Goal: Task Accomplishment & Management: Use online tool/utility

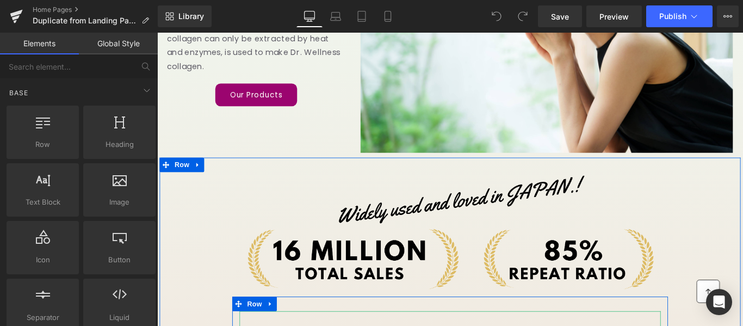
scroll to position [272, 0]
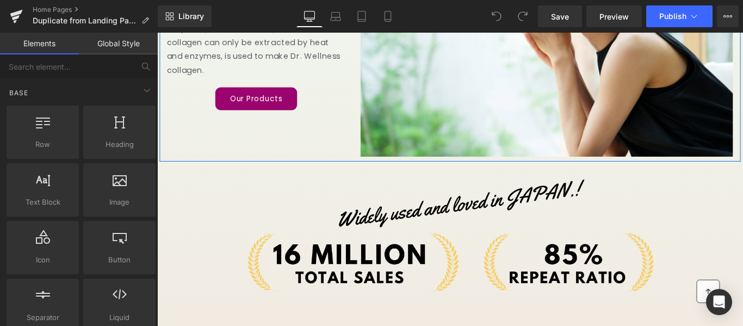
click at [194, 149] on div "100% safe and secure fish [MEDICAL_DATA] is used Heading Only fish [MEDICAL_DAT…" at bounding box center [486, 27] width 653 height 301
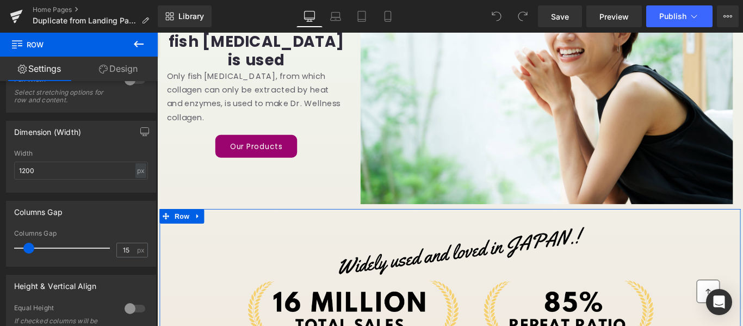
scroll to position [218, 0]
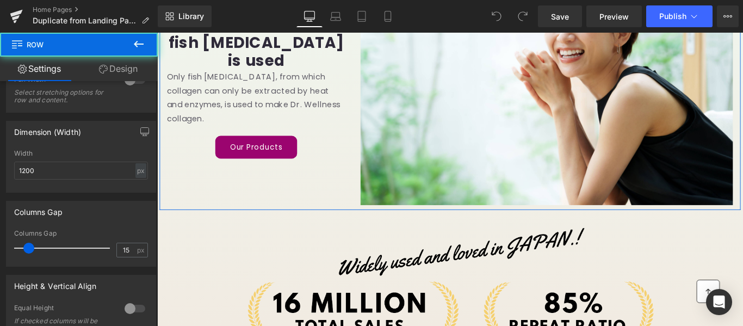
click at [176, 222] on div "100% safe and secure fish [MEDICAL_DATA] is used Heading Only fish [MEDICAL_DAT…" at bounding box center [486, 81] width 653 height 301
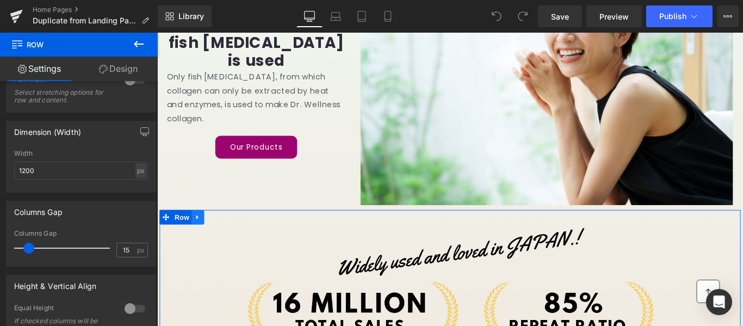
click at [200, 239] on icon at bounding box center [203, 240] width 8 height 8
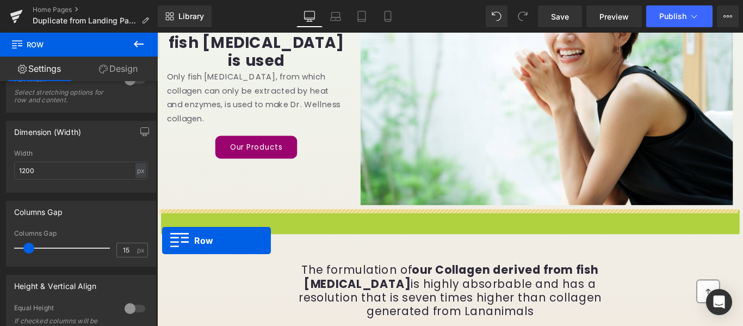
drag, startPoint x: 164, startPoint y: 241, endPoint x: 159, endPoint y: 258, distance: 17.4
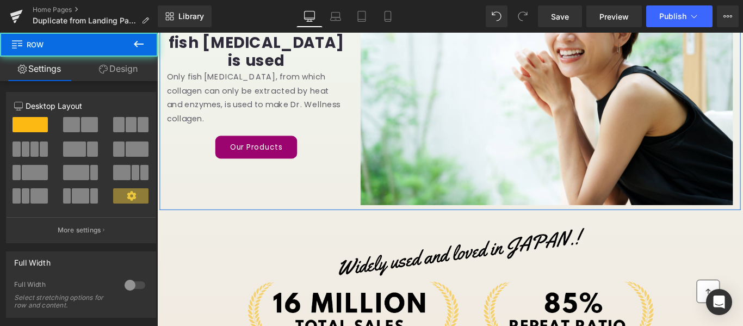
click at [237, 207] on div "100% safe and secure fish [MEDICAL_DATA] is used Heading Only fish [MEDICAL_DAT…" at bounding box center [486, 81] width 653 height 301
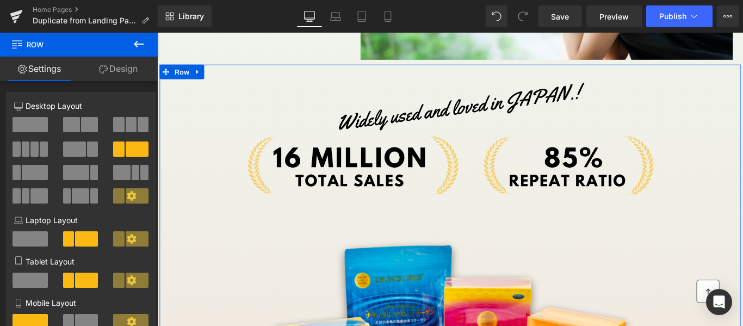
scroll to position [163, 0]
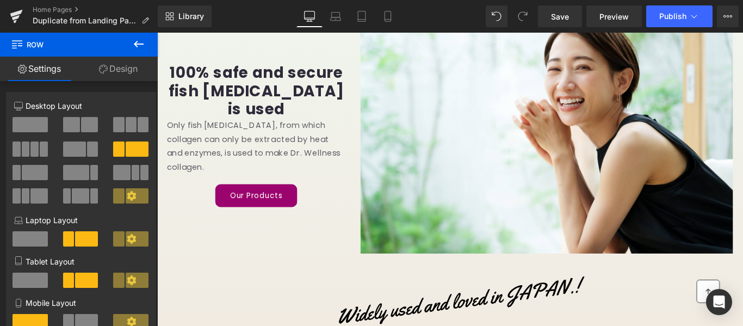
click at [233, 248] on div "100% safe and secure fish [MEDICAL_DATA] is used Heading Only fish [MEDICAL_DAT…" at bounding box center [486, 136] width 653 height 301
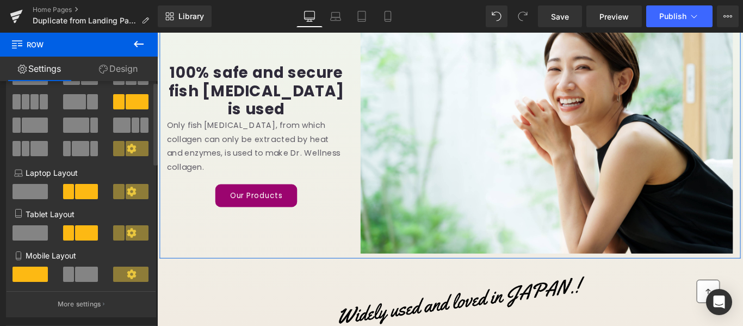
scroll to position [0, 0]
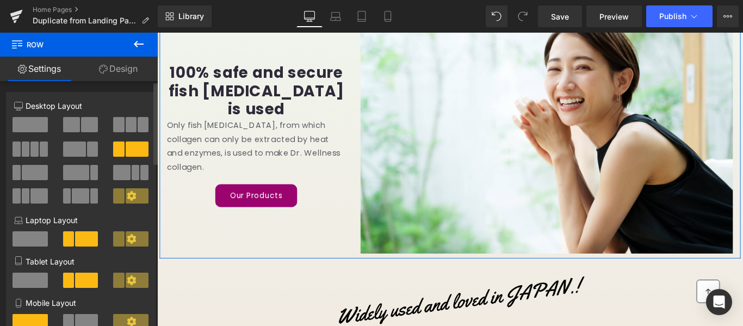
click at [127, 239] on icon at bounding box center [131, 238] width 9 height 9
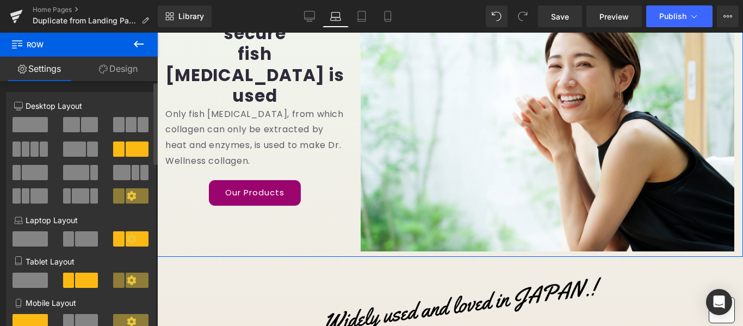
scroll to position [17, 0]
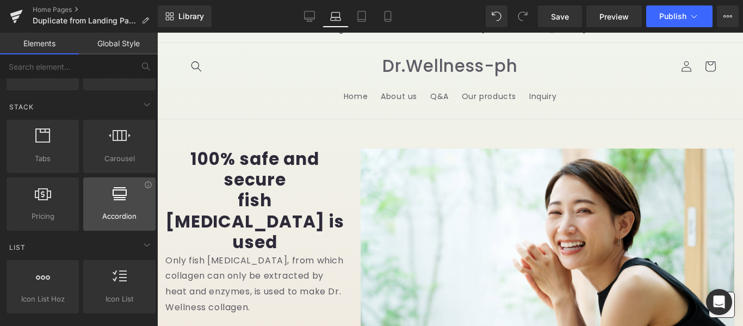
scroll to position [326, 0]
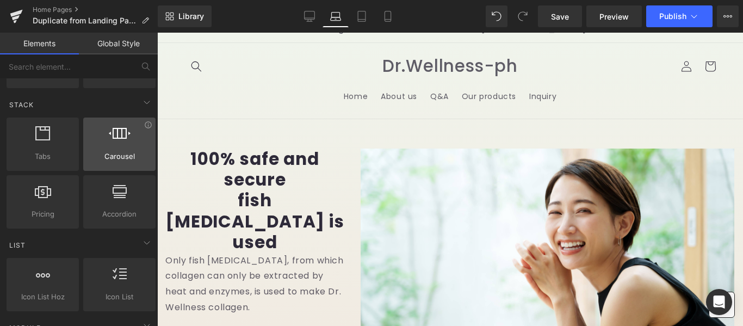
click at [91, 143] on div at bounding box center [119, 138] width 66 height 24
click at [118, 163] on div "Carousel carousels, slideshows, sliders, slides" at bounding box center [119, 144] width 72 height 53
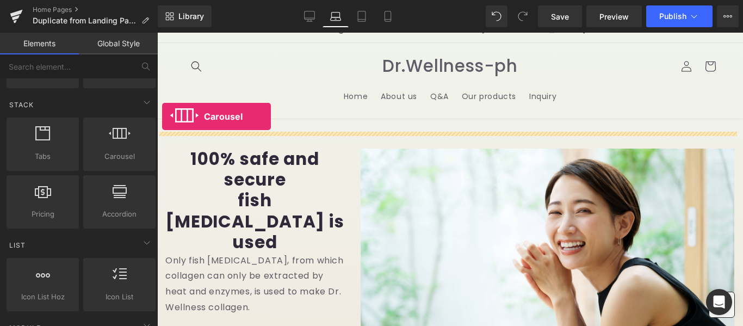
drag, startPoint x: 275, startPoint y: 195, endPoint x: 162, endPoint y: 116, distance: 137.5
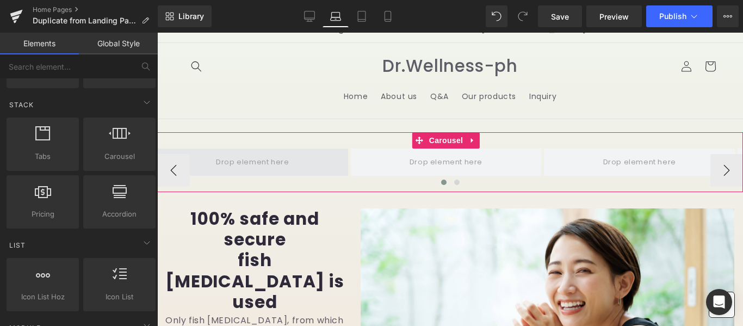
click at [243, 163] on span at bounding box center [252, 162] width 81 height 18
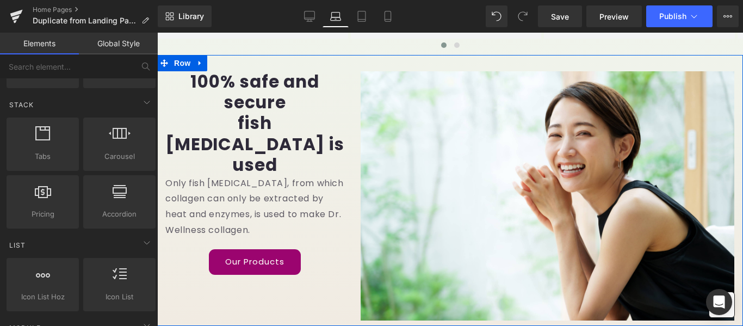
scroll to position [71, 0]
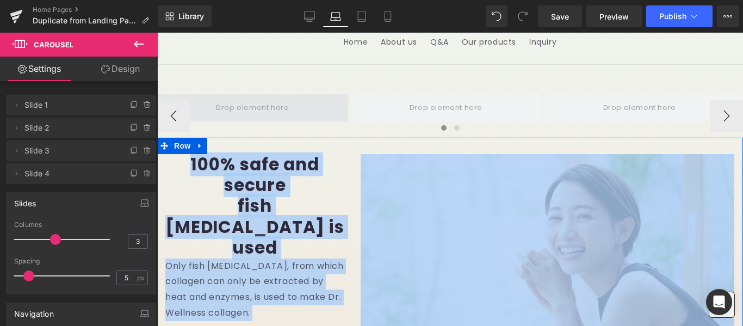
drag, startPoint x: 333, startPoint y: 87, endPoint x: 343, endPoint y: 118, distance: 32.5
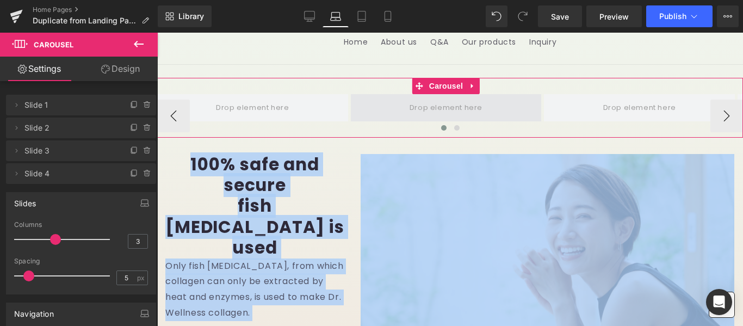
click at [364, 94] on span at bounding box center [446, 107] width 191 height 27
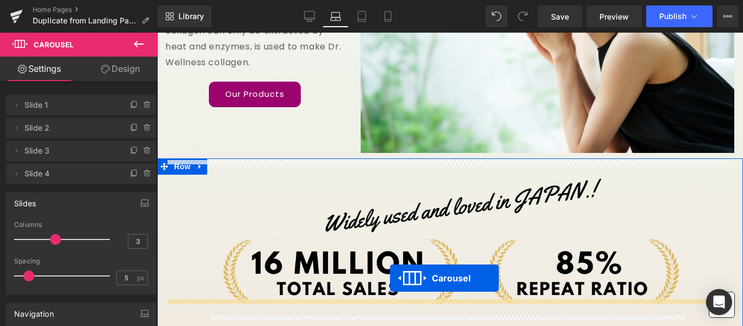
scroll to position [300, 0]
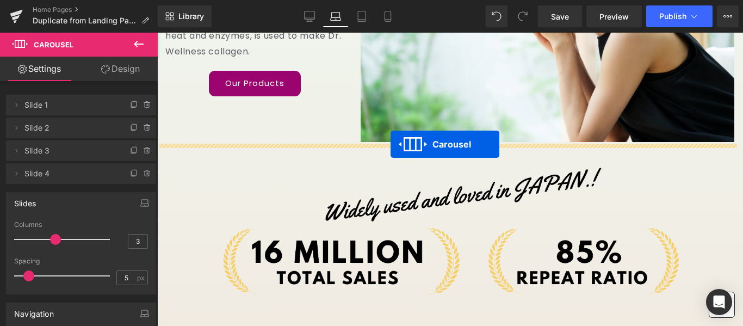
drag, startPoint x: 421, startPoint y: 85, endPoint x: 391, endPoint y: 144, distance: 66.2
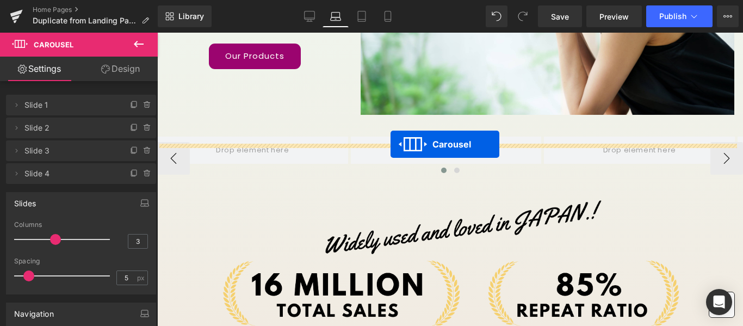
scroll to position [273, 0]
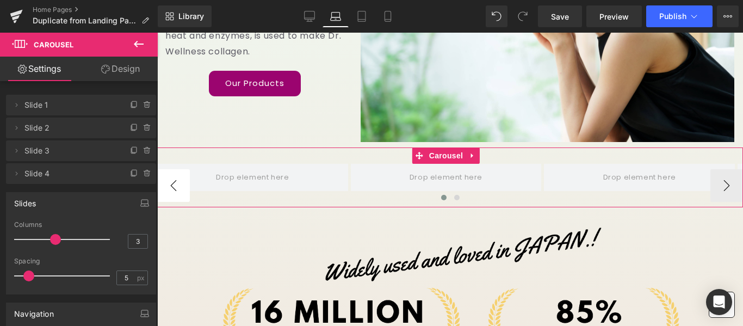
click at [176, 183] on button "‹" at bounding box center [173, 185] width 33 height 33
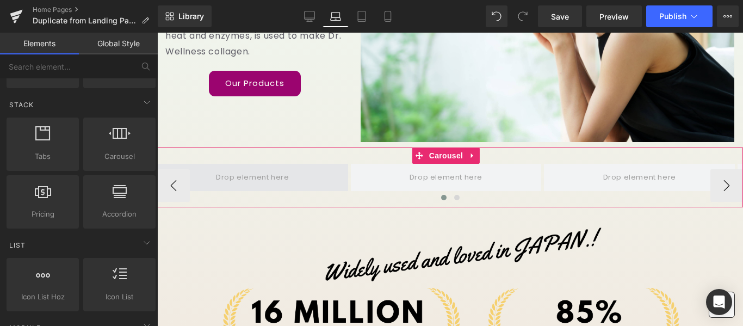
click at [248, 178] on span at bounding box center [252, 177] width 81 height 18
click at [258, 168] on span at bounding box center [252, 177] width 81 height 18
click at [232, 174] on span at bounding box center [252, 177] width 81 height 18
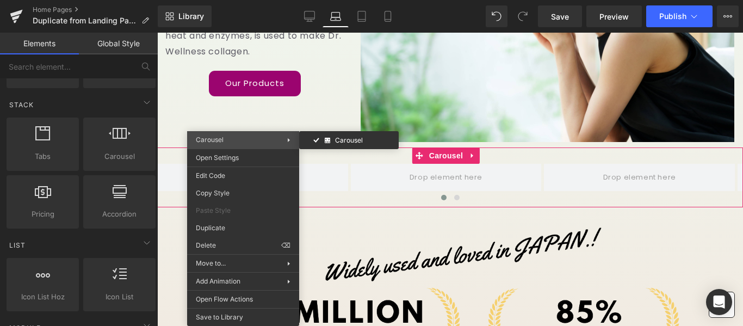
click at [280, 141] on span "Carousel" at bounding box center [241, 140] width 91 height 10
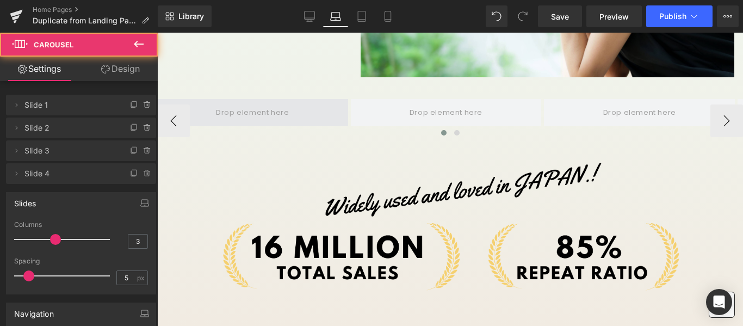
scroll to position [340, 0]
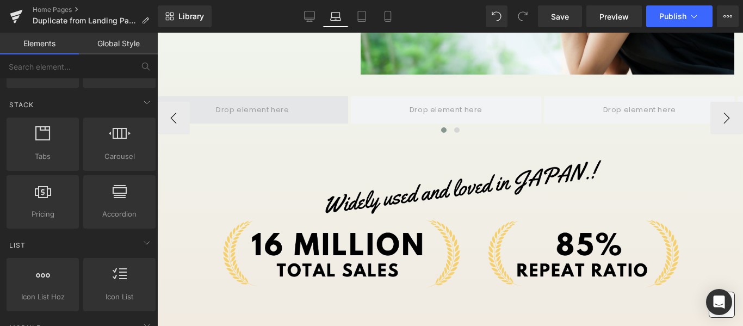
click at [231, 112] on span at bounding box center [252, 110] width 81 height 18
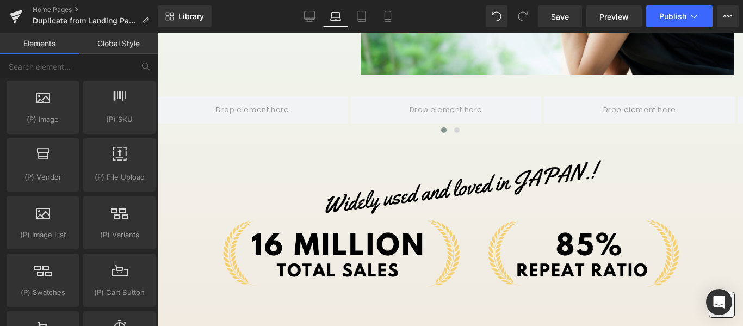
scroll to position [1197, 0]
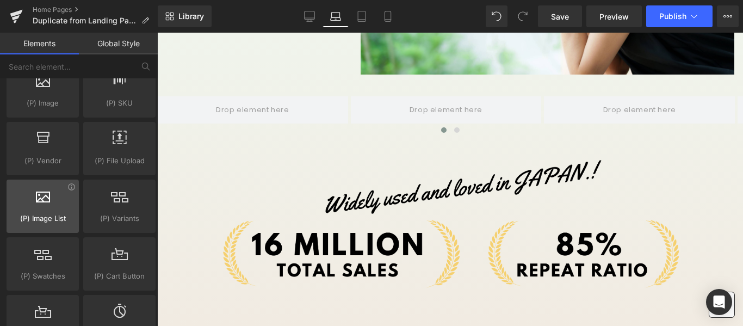
click at [32, 216] on span "(P) Image List" at bounding box center [43, 218] width 66 height 11
click at [51, 207] on div at bounding box center [43, 200] width 66 height 24
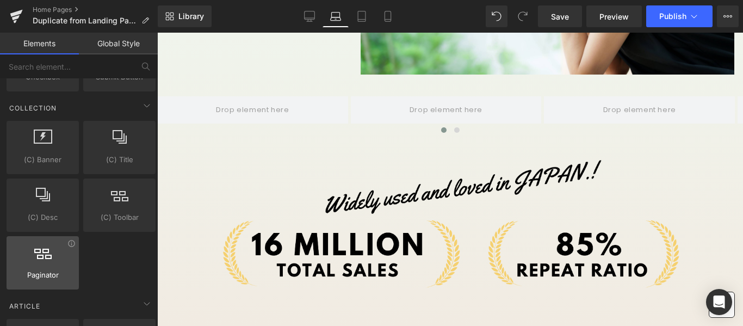
scroll to position [2067, 0]
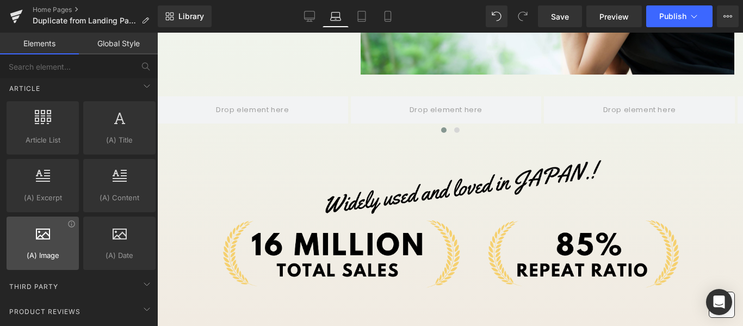
click at [11, 250] on span "(A) Image" at bounding box center [43, 255] width 66 height 11
click at [63, 246] on div at bounding box center [43, 237] width 66 height 24
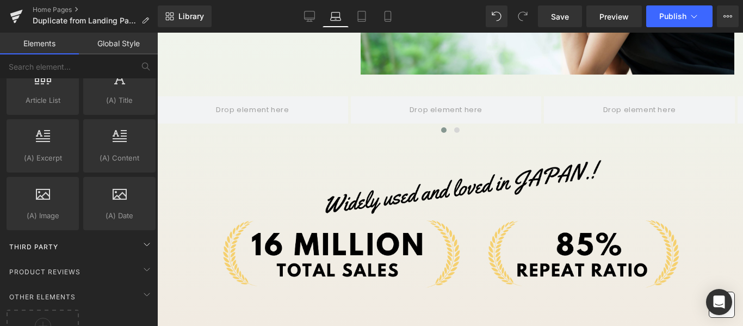
scroll to position [2152, 0]
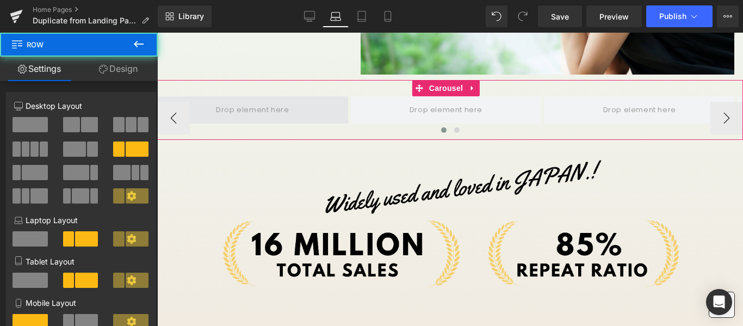
click at [233, 107] on span at bounding box center [252, 110] width 81 height 18
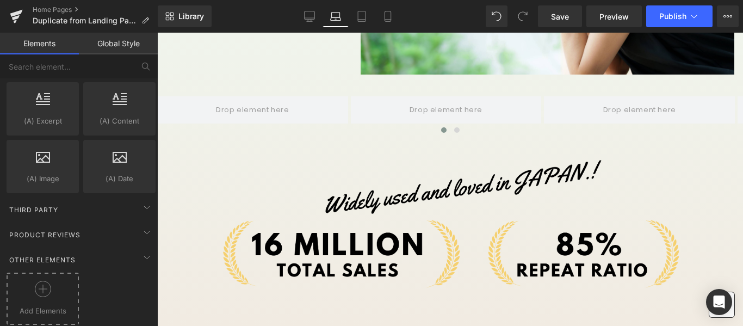
click at [42, 285] on icon at bounding box center [42, 289] width 1 height 9
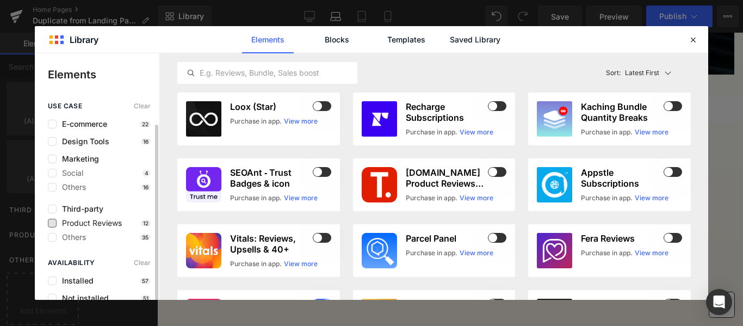
scroll to position [11, 0]
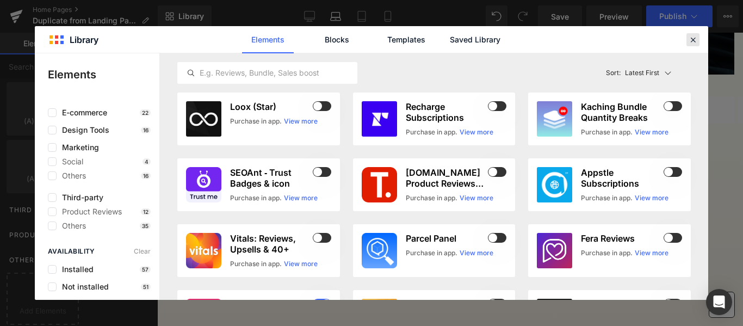
click at [692, 42] on icon at bounding box center [693, 40] width 10 height 10
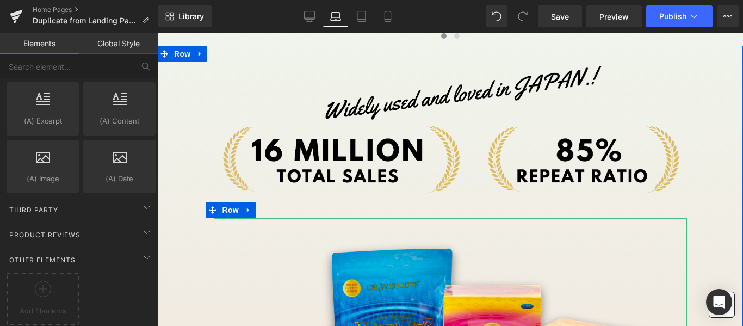
scroll to position [340, 0]
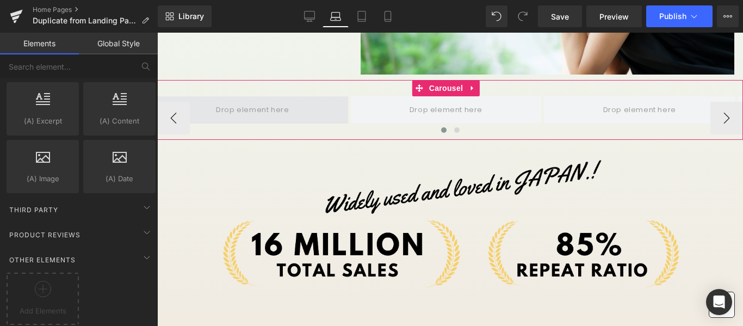
click at [259, 106] on span at bounding box center [252, 110] width 81 height 18
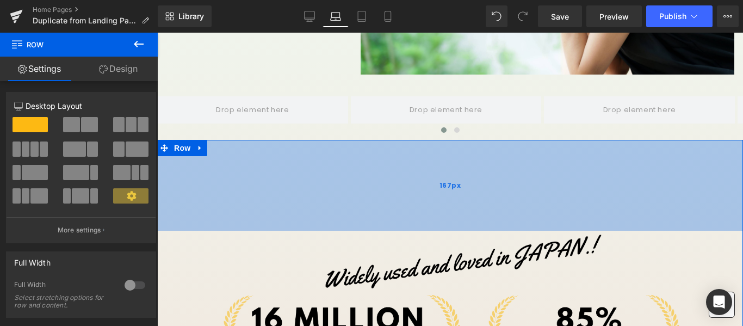
drag, startPoint x: 440, startPoint y: 137, endPoint x: 412, endPoint y: 205, distance: 73.4
click at [432, 211] on div "167px" at bounding box center [450, 185] width 586 height 91
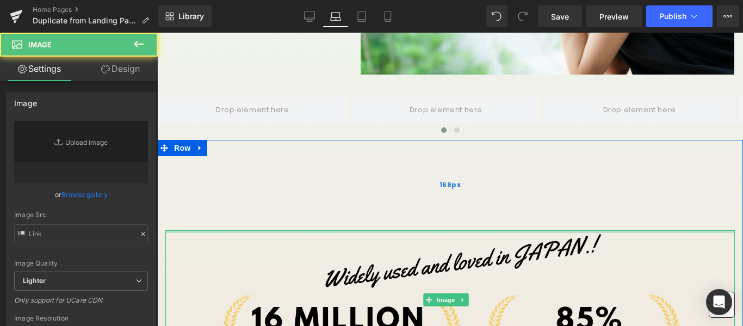
type input "[URL][DOMAIN_NAME]"
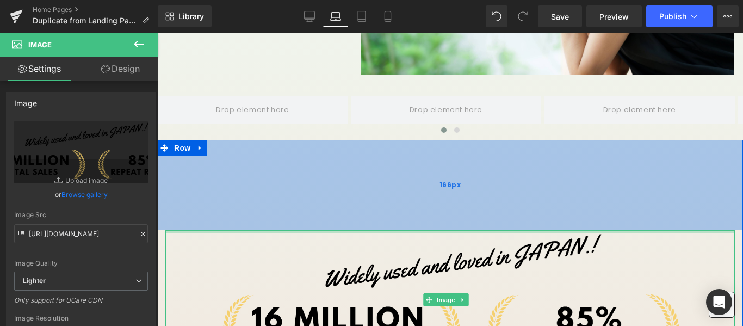
drag, startPoint x: 435, startPoint y: 227, endPoint x: 437, endPoint y: 144, distance: 83.8
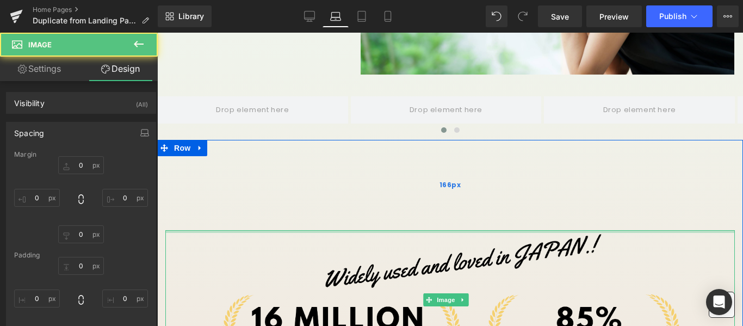
type input "0px"
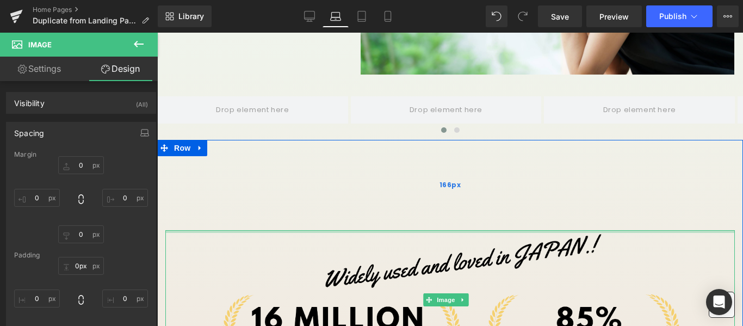
drag, startPoint x: 437, startPoint y: 227, endPoint x: 431, endPoint y: 162, distance: 65.5
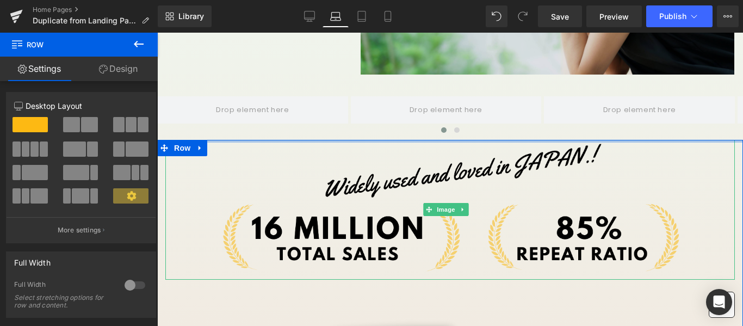
drag, startPoint x: 416, startPoint y: 136, endPoint x: 395, endPoint y: 35, distance: 102.7
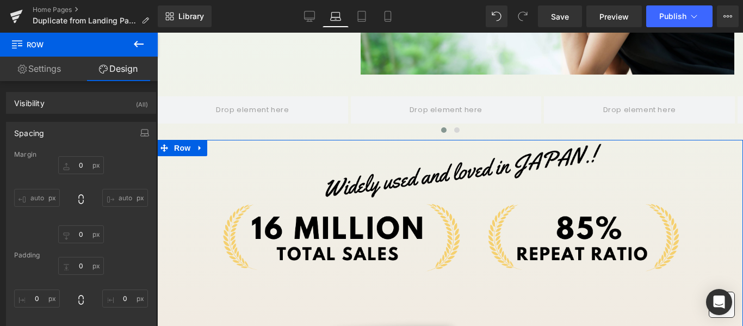
click at [113, 66] on link "Design" at bounding box center [118, 69] width 79 height 24
click at [42, 76] on link "Settings" at bounding box center [39, 69] width 79 height 24
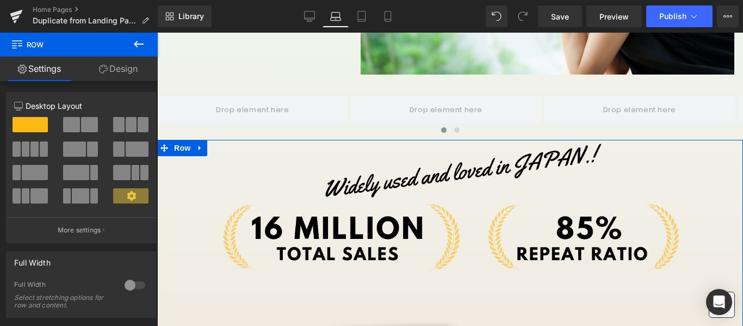
click at [122, 66] on link "Design" at bounding box center [118, 69] width 79 height 24
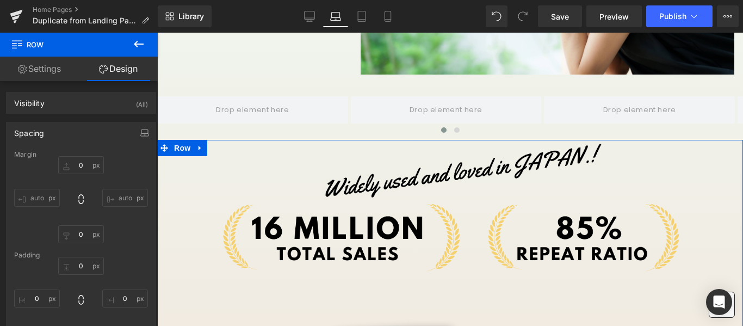
type input "0"
type input "10"
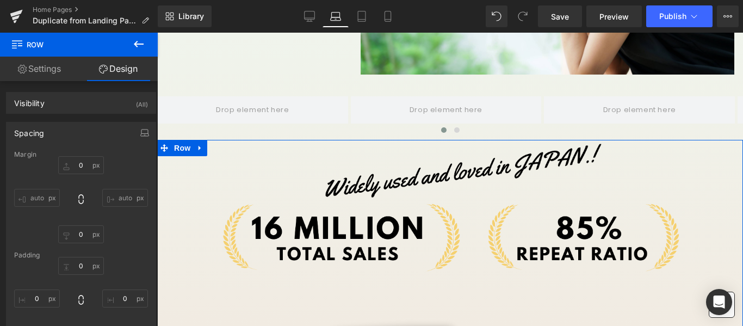
type input "0"
click at [45, 70] on link "Settings" at bounding box center [39, 69] width 79 height 24
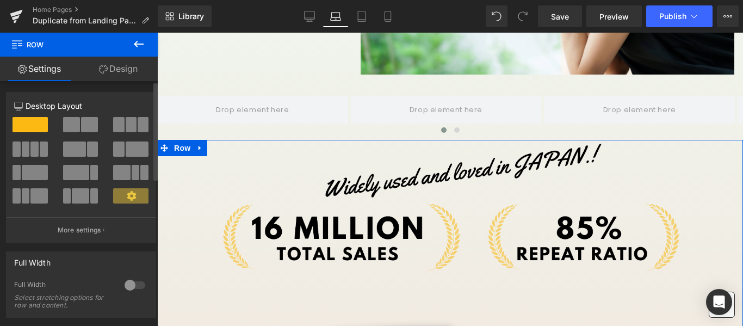
click at [18, 122] on span at bounding box center [30, 124] width 35 height 15
click at [21, 122] on span at bounding box center [30, 124] width 35 height 15
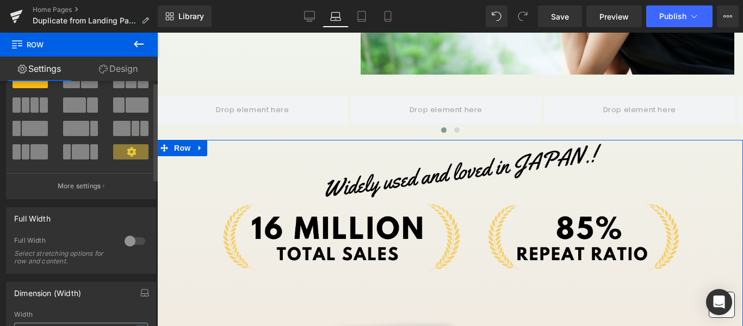
scroll to position [0, 0]
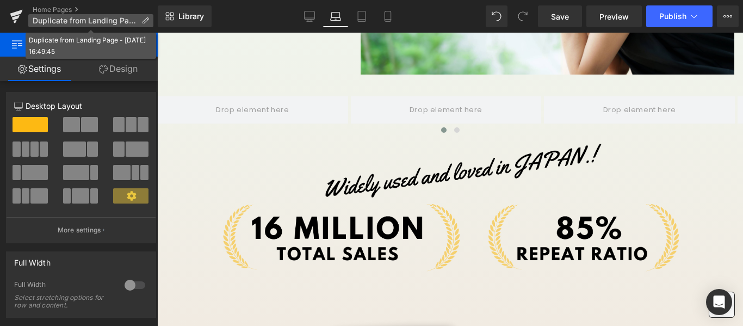
click at [145, 22] on icon at bounding box center [145, 21] width 8 height 8
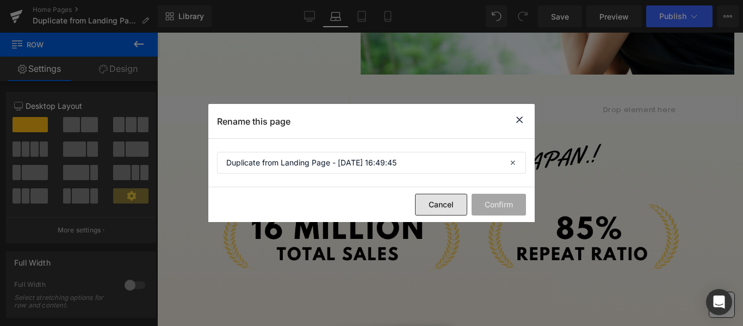
click at [443, 207] on button "Cancel" at bounding box center [441, 205] width 52 height 22
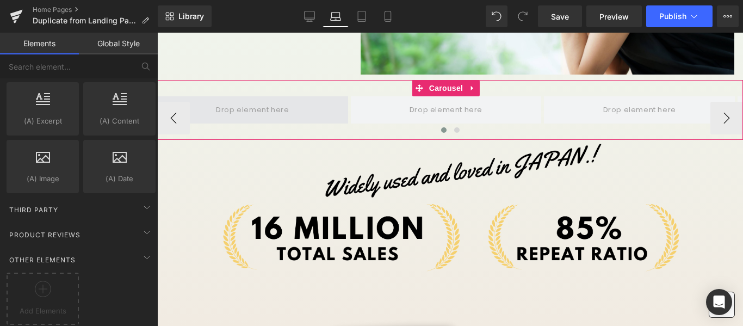
click at [262, 102] on span at bounding box center [252, 110] width 81 height 18
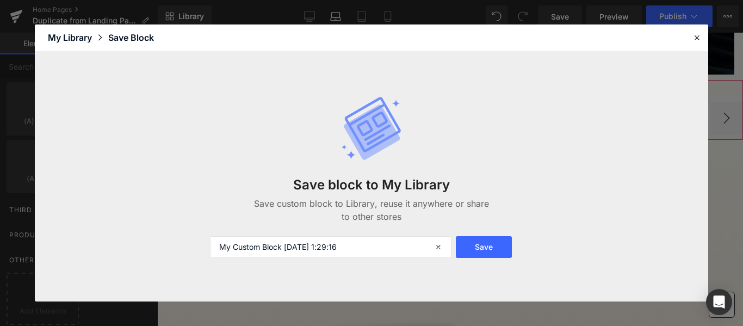
click at [238, 101] on span at bounding box center [252, 110] width 81 height 18
click at [436, 246] on icon at bounding box center [440, 247] width 24 height 22
click at [369, 249] on input "text" at bounding box center [331, 247] width 242 height 22
click at [285, 248] on input "text" at bounding box center [331, 247] width 242 height 22
click at [695, 40] on icon at bounding box center [697, 38] width 10 height 10
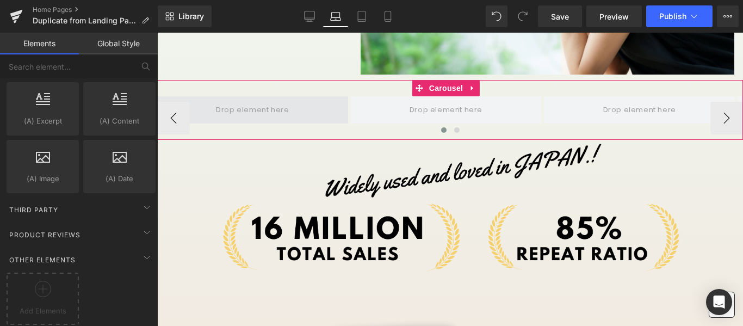
click at [251, 111] on span at bounding box center [252, 110] width 81 height 18
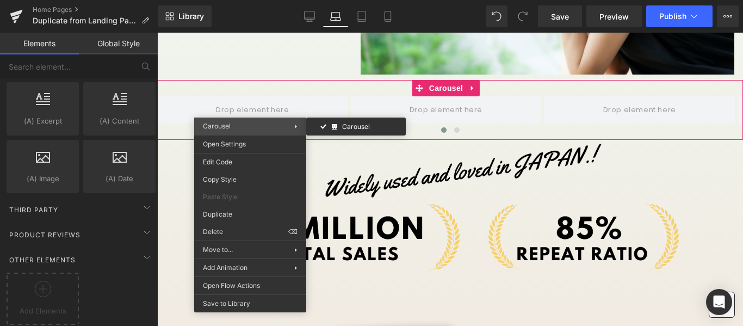
click at [227, 123] on span "Carousel" at bounding box center [217, 126] width 28 height 8
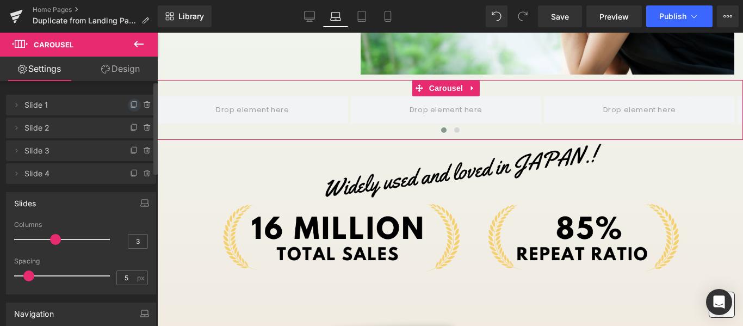
click at [130, 106] on icon at bounding box center [134, 105] width 9 height 9
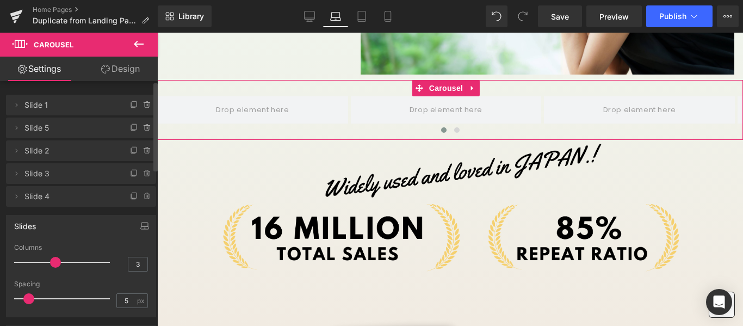
click at [51, 106] on span "Slide 1" at bounding box center [69, 105] width 91 height 21
click at [34, 108] on span "Slide 1" at bounding box center [69, 105] width 91 height 21
click at [16, 102] on icon at bounding box center [16, 105] width 9 height 9
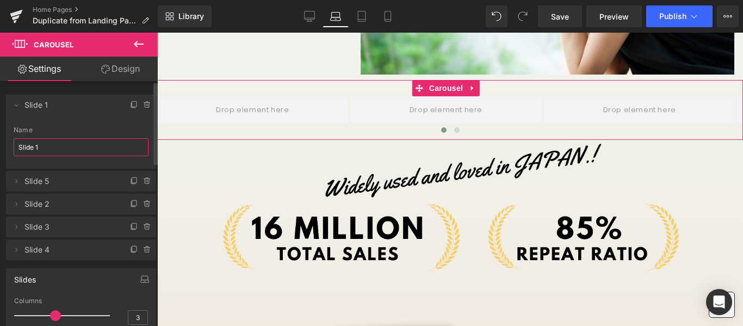
click at [50, 150] on input "Slide 1" at bounding box center [81, 147] width 135 height 18
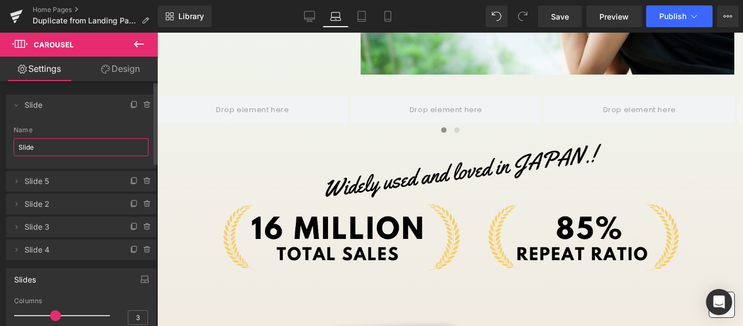
type input "Slide 1"
click at [126, 78] on link "Design" at bounding box center [120, 69] width 79 height 24
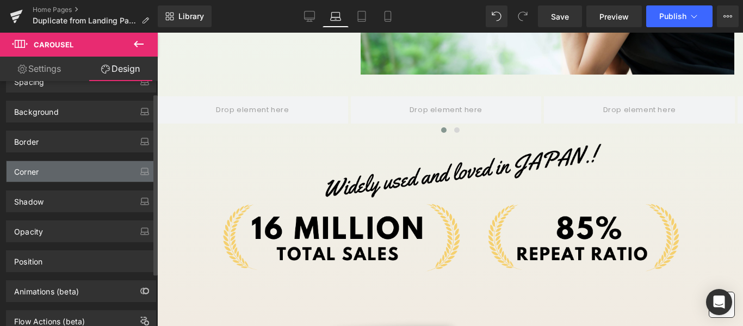
scroll to position [88, 0]
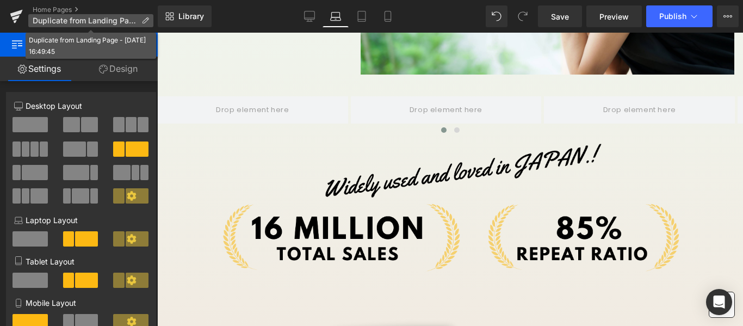
drag, startPoint x: 153, startPoint y: 17, endPoint x: 172, endPoint y: 16, distance: 19.6
click at [153, 17] on ul "Home Pages Duplicate from Landing Page - [DATE] 16:49:45" at bounding box center [95, 16] width 125 height 22
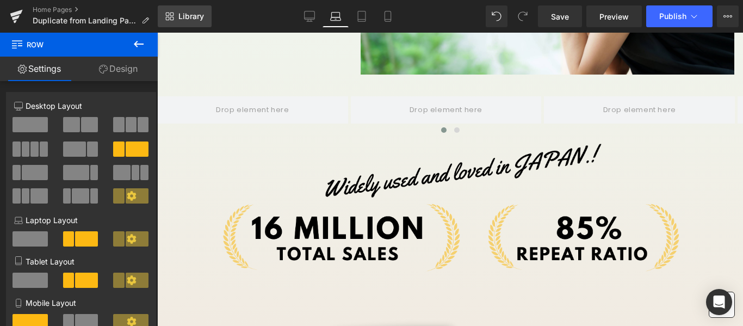
click at [186, 15] on span "Library" at bounding box center [191, 16] width 26 height 10
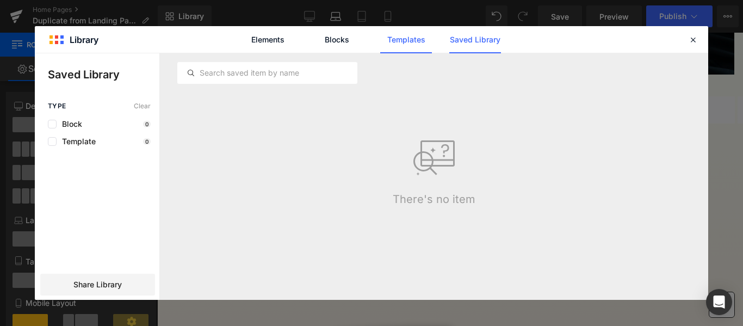
click at [400, 44] on link "Templates" at bounding box center [406, 39] width 52 height 27
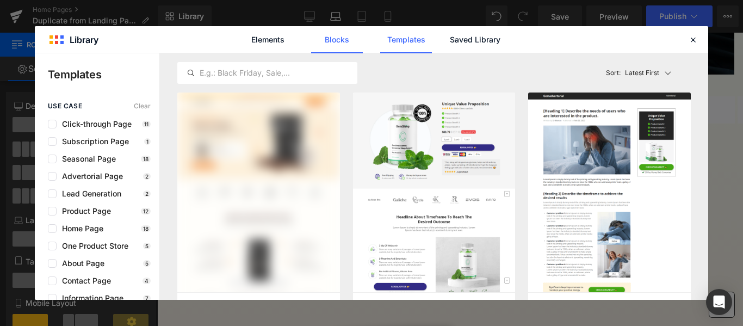
click at [351, 41] on link "Blocks" at bounding box center [337, 39] width 52 height 27
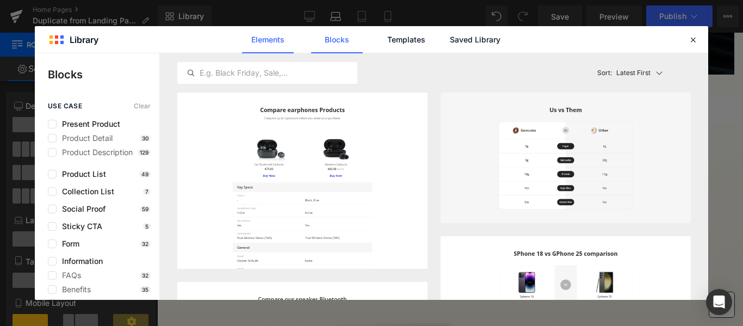
click at [276, 41] on link "Elements" at bounding box center [268, 39] width 52 height 27
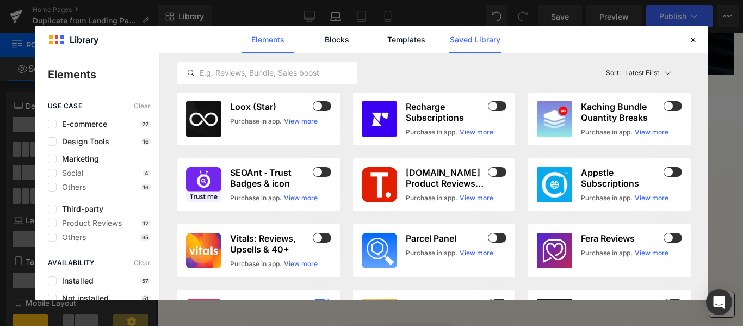
click at [492, 41] on link "Saved Library" at bounding box center [475, 39] width 52 height 27
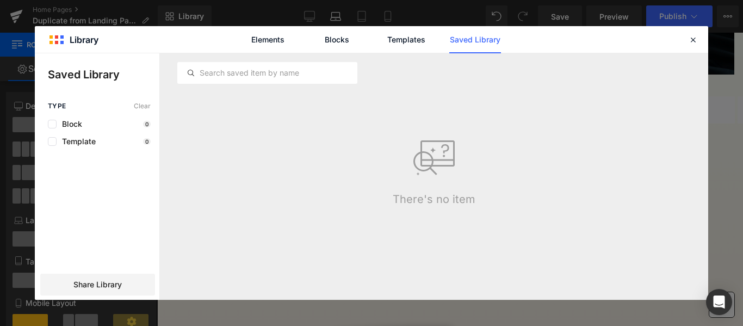
click at [429, 175] on icon at bounding box center [434, 158] width 44 height 44
click at [426, 149] on icon at bounding box center [434, 158] width 44 height 44
click at [286, 91] on div at bounding box center [434, 72] width 514 height 39
click at [277, 78] on input "text" at bounding box center [267, 72] width 179 height 13
click at [191, 75] on icon at bounding box center [191, 73] width 9 height 9
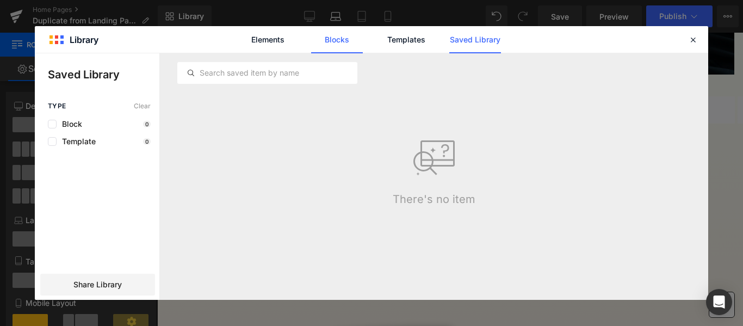
click at [324, 42] on link "Blocks" at bounding box center [337, 39] width 52 height 27
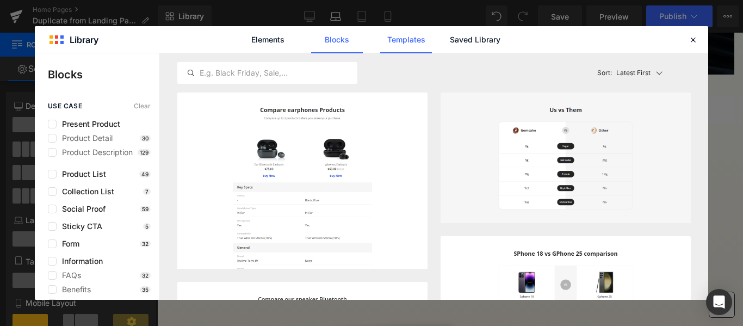
click at [426, 30] on link "Templates" at bounding box center [406, 39] width 52 height 27
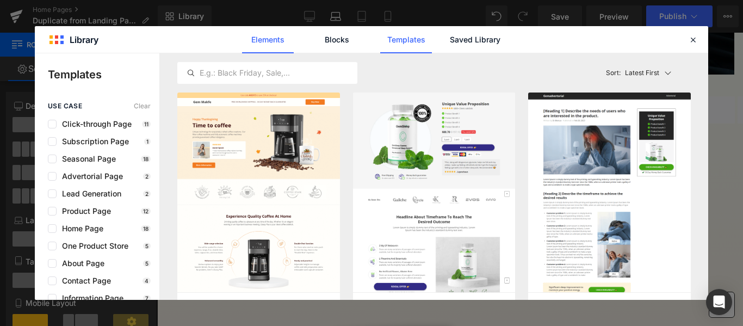
click at [261, 32] on link "Elements" at bounding box center [268, 39] width 52 height 27
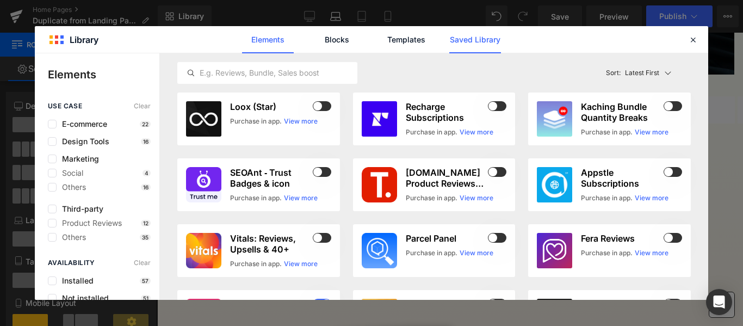
click at [477, 45] on link "Saved Library" at bounding box center [475, 39] width 52 height 27
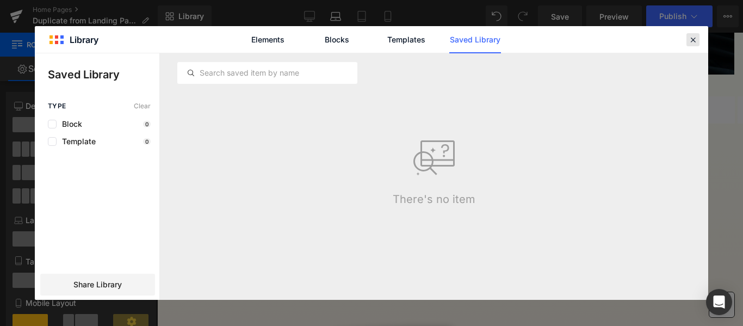
click at [688, 40] on icon at bounding box center [693, 40] width 10 height 10
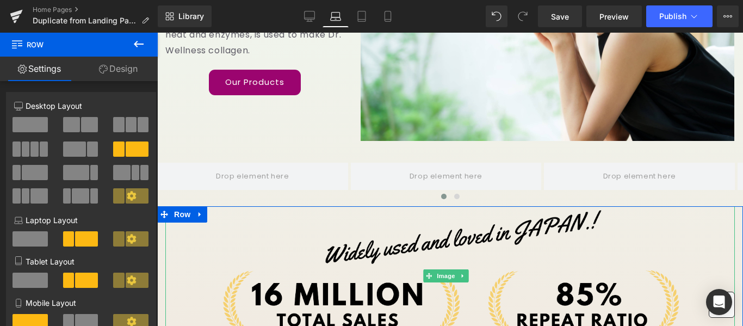
scroll to position [177, 0]
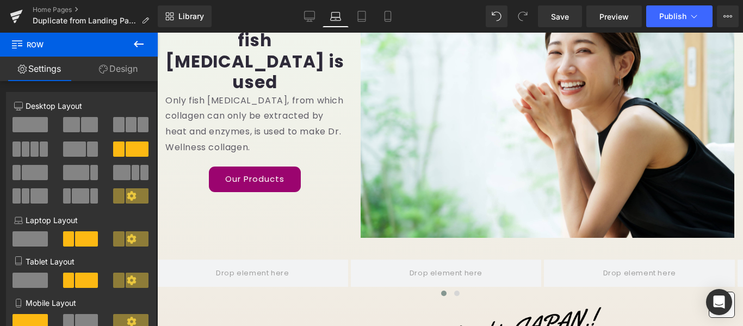
click at [22, 44] on span "Row" at bounding box center [65, 45] width 109 height 24
click at [135, 44] on icon at bounding box center [139, 44] width 10 height 7
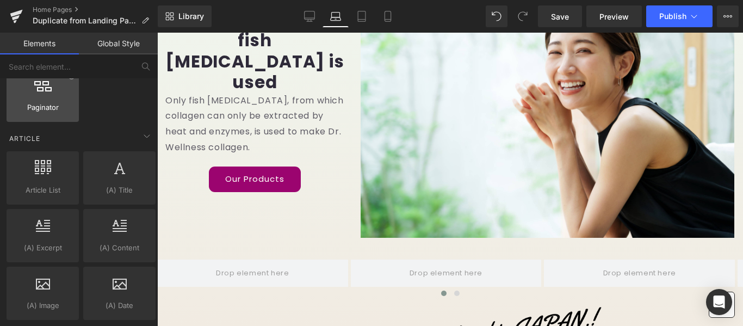
scroll to position [1880, 0]
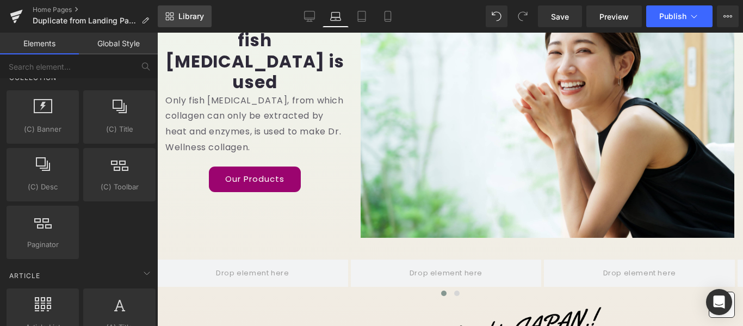
click at [195, 14] on span "Library" at bounding box center [191, 16] width 26 height 10
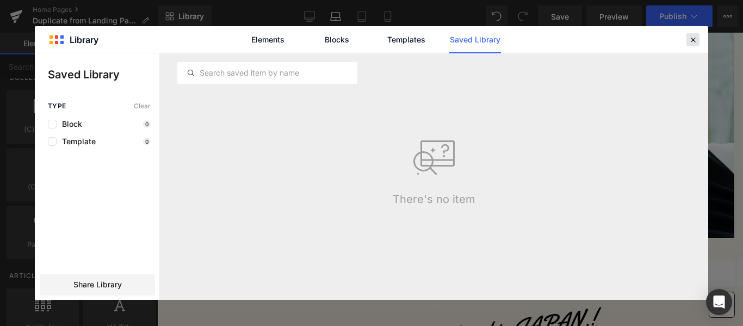
click at [689, 39] on icon at bounding box center [693, 40] width 10 height 10
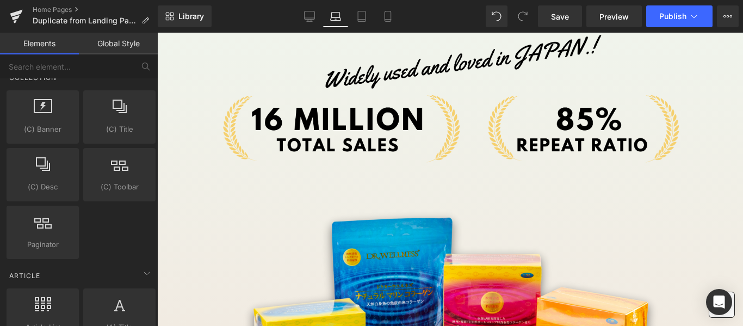
scroll to position [2152, 0]
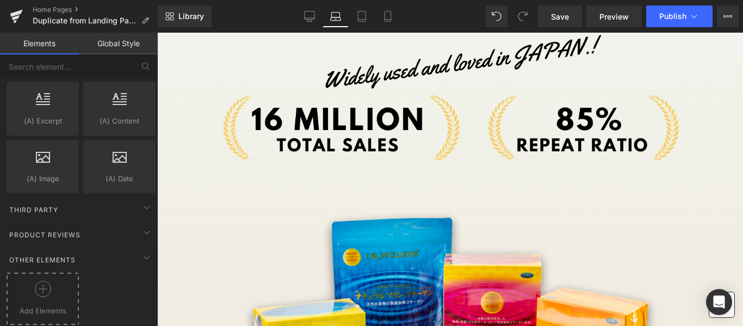
click at [35, 283] on icon at bounding box center [43, 289] width 16 height 16
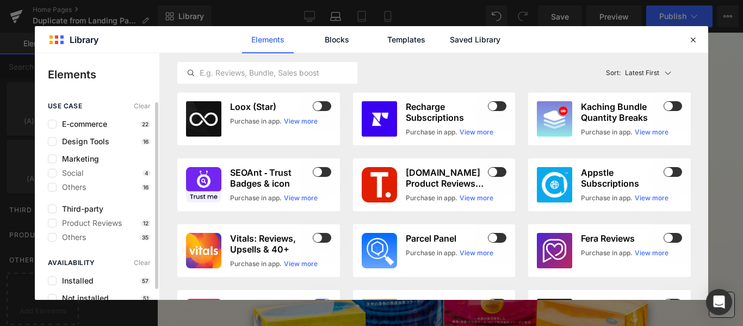
scroll to position [11, 0]
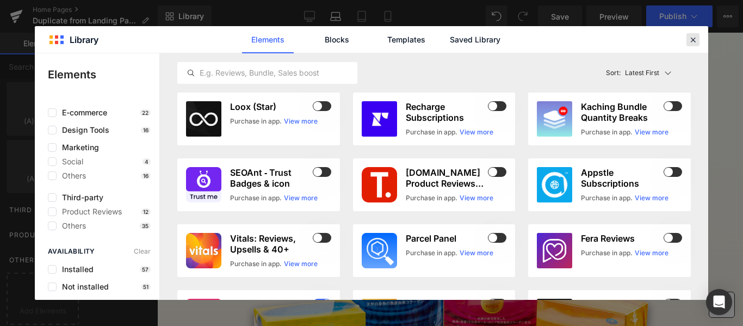
click at [694, 45] on div at bounding box center [693, 39] width 13 height 13
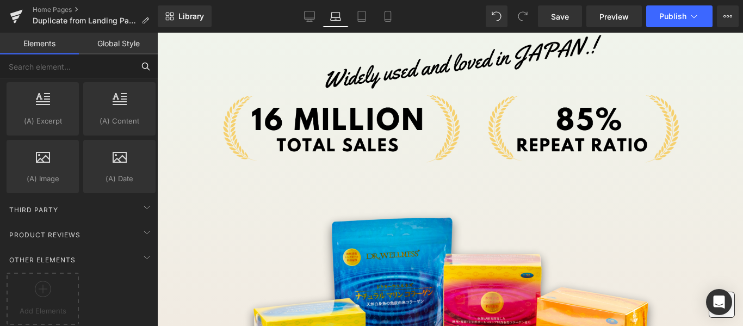
click at [77, 57] on input "text" at bounding box center [67, 66] width 134 height 24
click at [109, 30] on div "Home Pages Duplicate from Landing Page - [DATE] 16:49:45" at bounding box center [79, 16] width 158 height 33
click at [108, 40] on link "Global Style" at bounding box center [118, 44] width 79 height 22
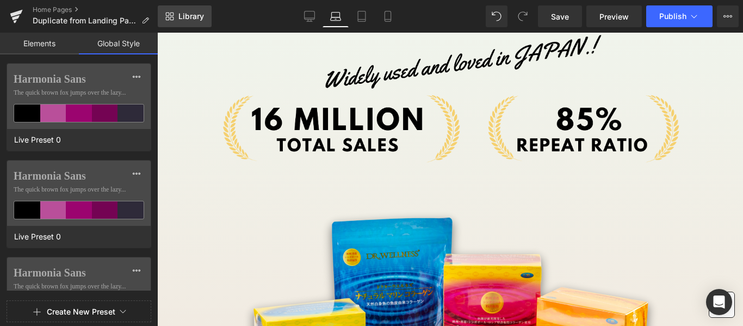
click at [182, 11] on link "Library" at bounding box center [185, 16] width 54 height 22
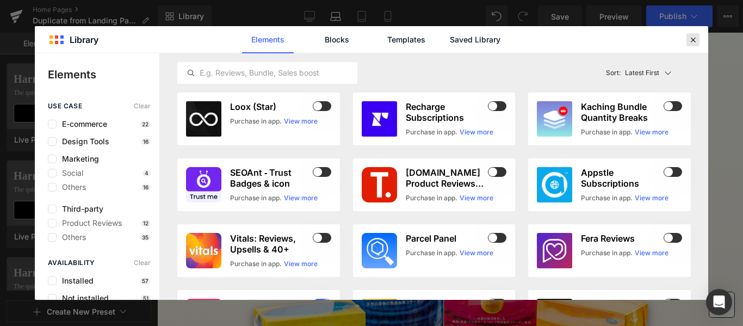
click at [696, 40] on icon at bounding box center [693, 40] width 10 height 10
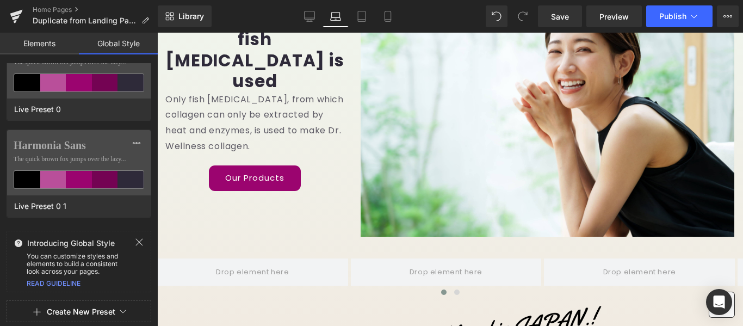
scroll to position [68, 0]
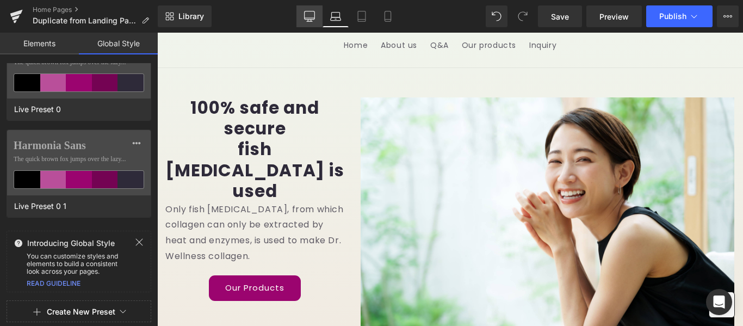
click at [312, 18] on icon at bounding box center [310, 18] width 10 height 0
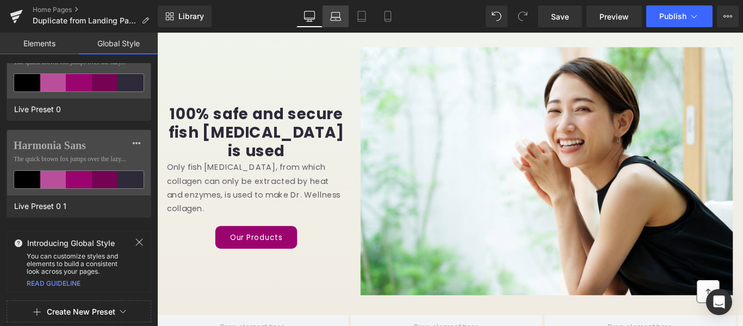
click at [339, 16] on icon at bounding box center [335, 16] width 11 height 11
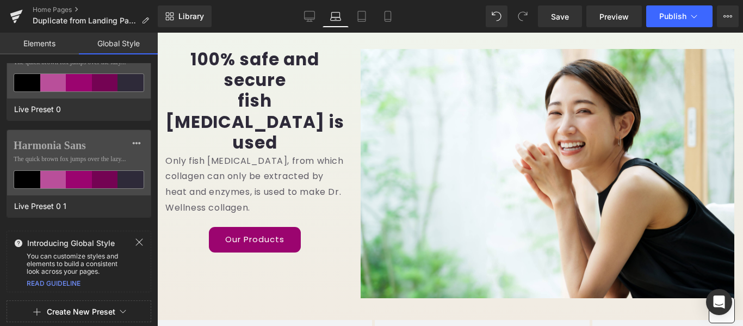
scroll to position [384, 0]
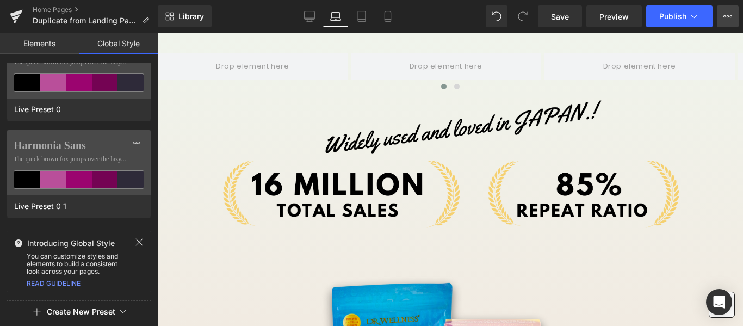
click at [732, 13] on icon at bounding box center [728, 16] width 9 height 9
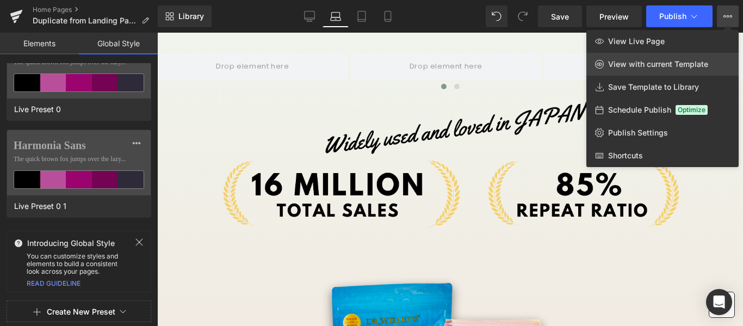
click at [647, 58] on link "View with current Template" at bounding box center [662, 64] width 152 height 23
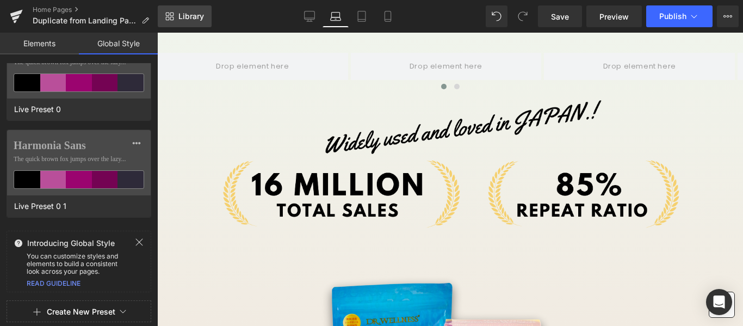
click at [187, 11] on link "Library" at bounding box center [185, 16] width 54 height 22
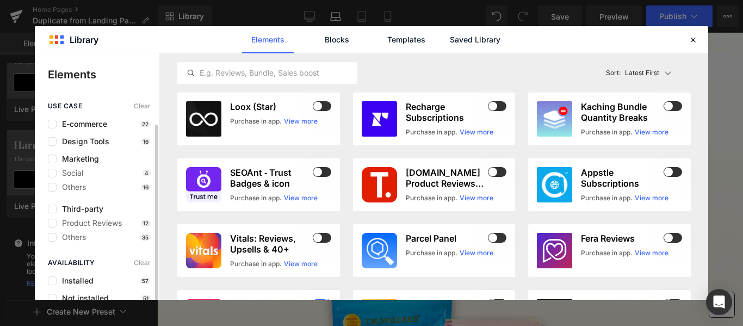
scroll to position [11, 0]
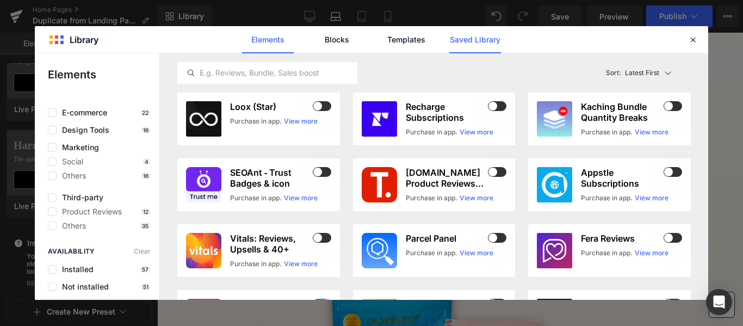
click at [458, 30] on link "Saved Library" at bounding box center [475, 39] width 52 height 27
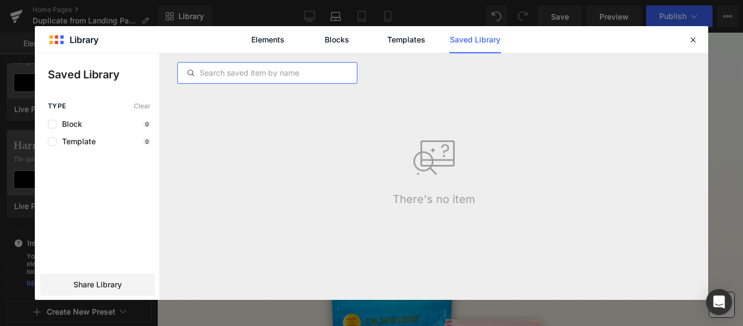
click at [287, 77] on input "text" at bounding box center [267, 72] width 179 height 13
click at [287, 76] on input "text" at bounding box center [267, 72] width 179 height 13
click at [103, 115] on div "Type Clear Block 0 Template 0" at bounding box center [97, 124] width 125 height 44
click at [692, 40] on icon at bounding box center [693, 40] width 10 height 10
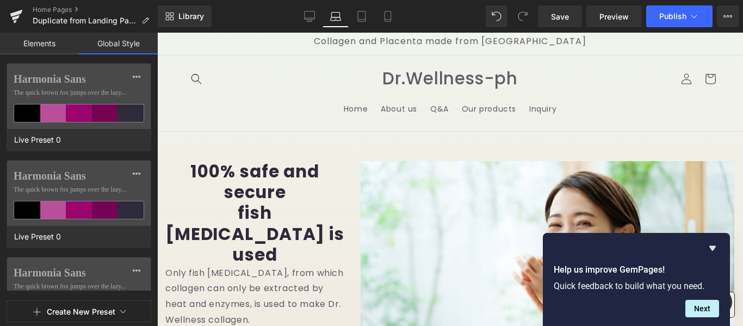
scroll to position [0, 0]
